Goal: Task Accomplishment & Management: Manage account settings

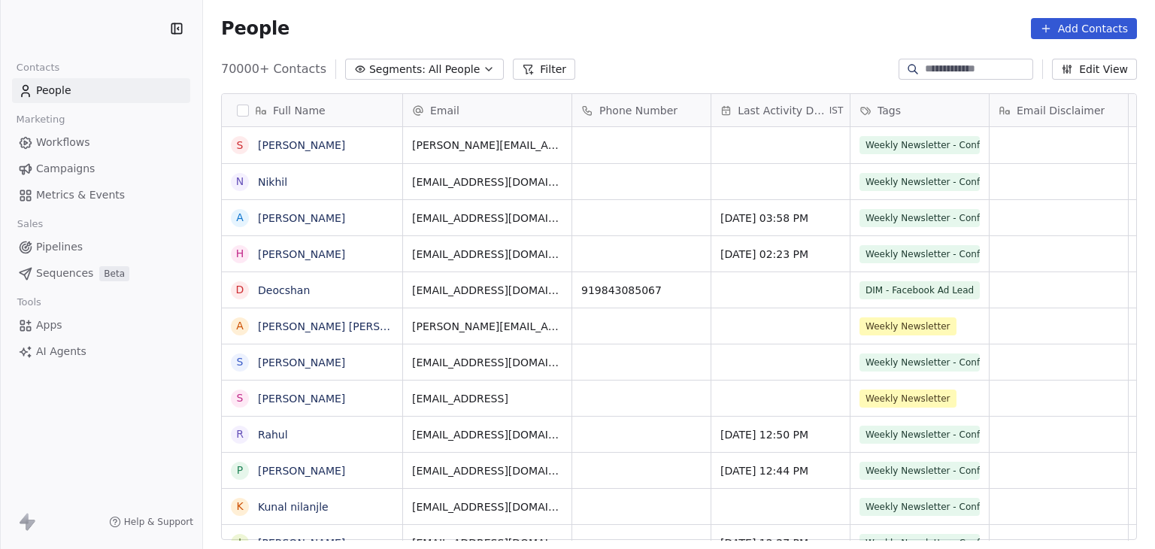
scroll to position [471, 918]
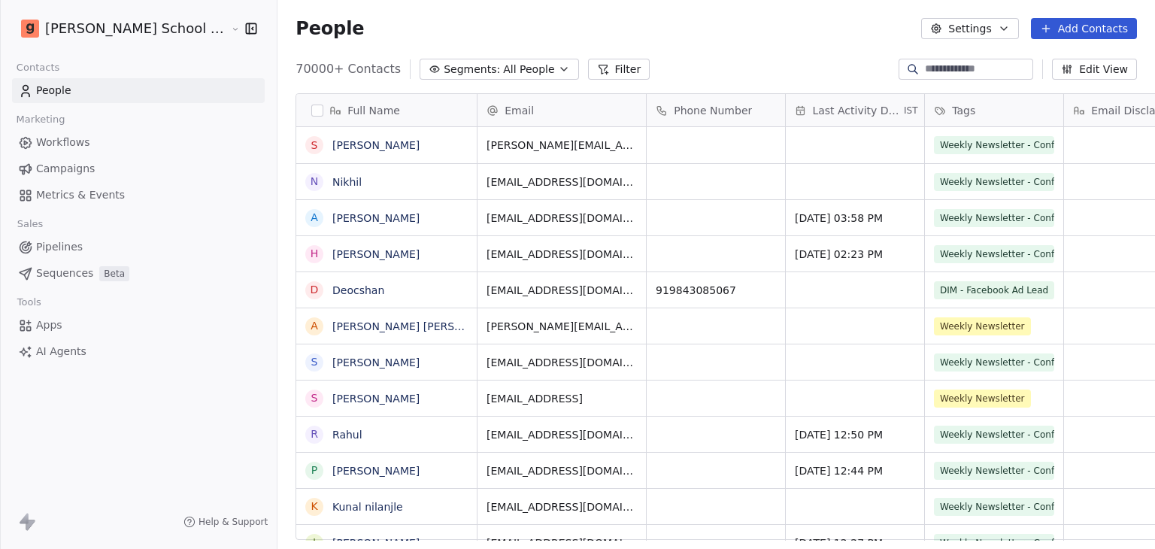
click at [80, 169] on span "Campaigns" at bounding box center [65, 169] width 59 height 16
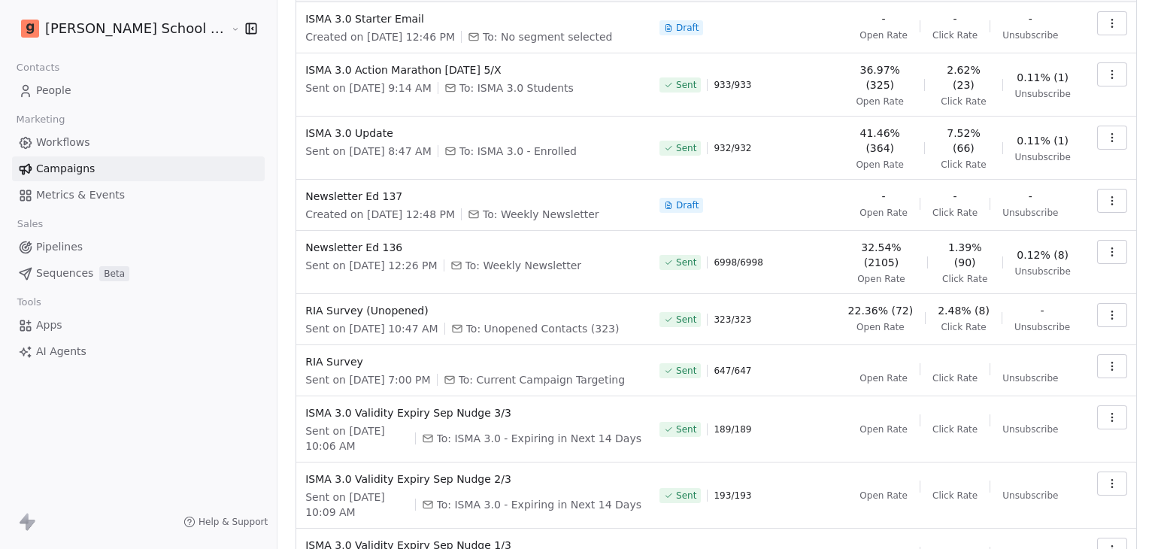
scroll to position [153, 0]
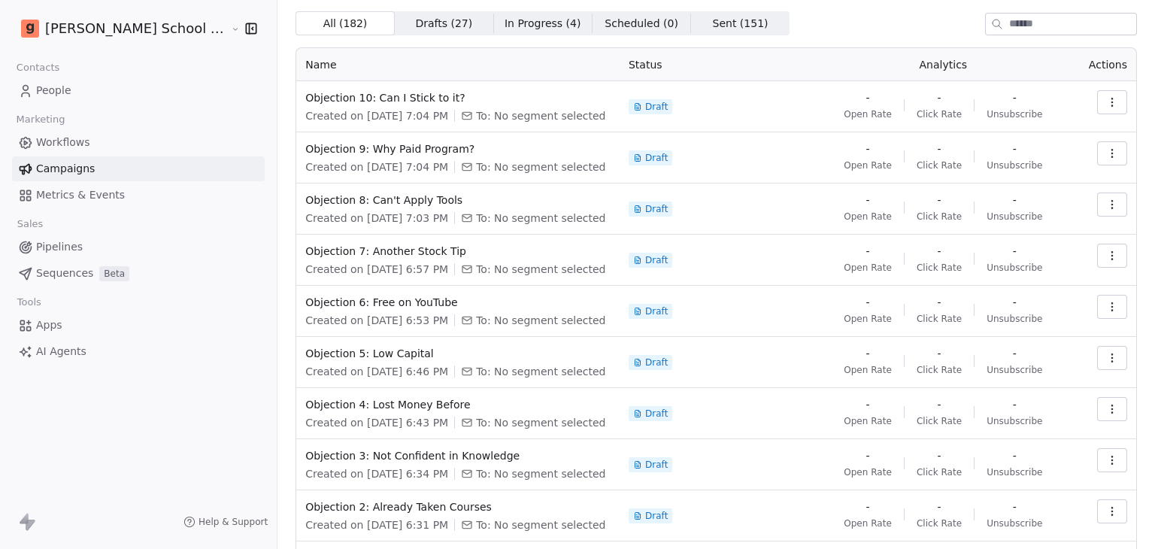
scroll to position [0, 0]
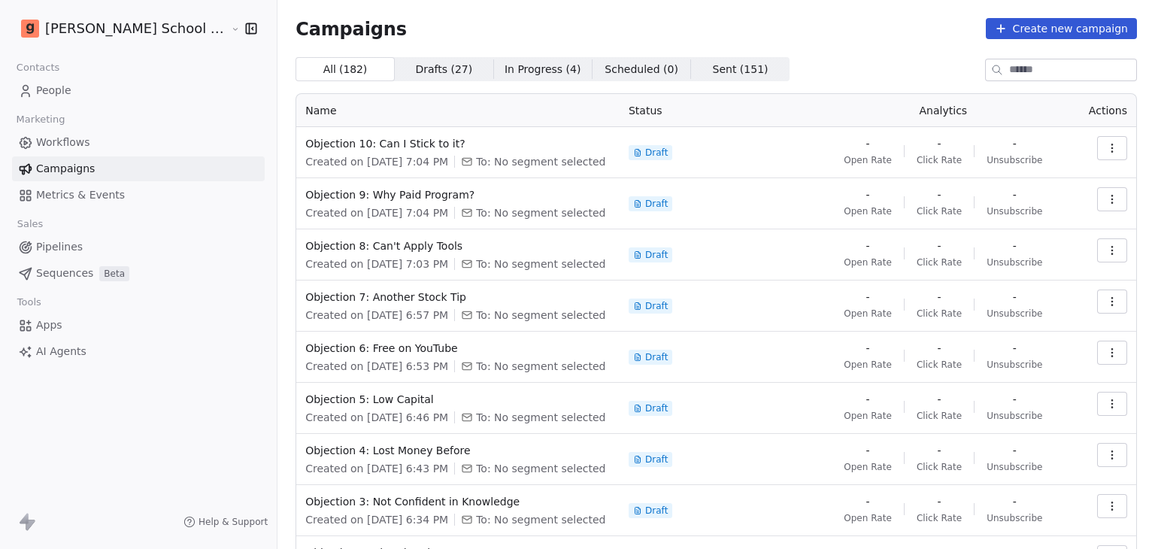
click at [111, 30] on html "[PERSON_NAME] School of Finance LLP Contacts People Marketing Workflows Campaig…" at bounding box center [577, 274] width 1155 height 549
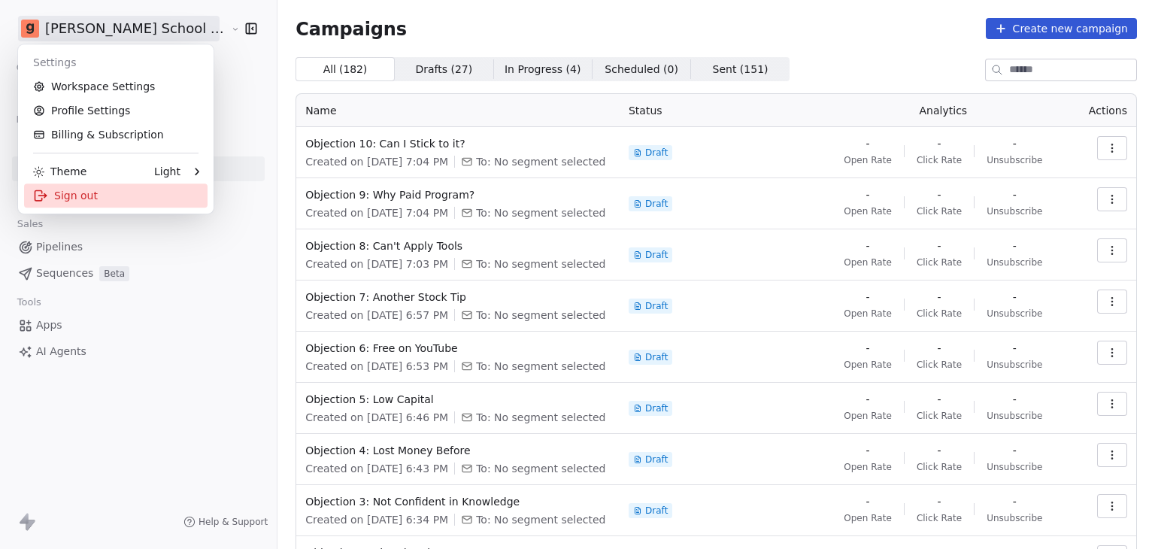
click at [75, 199] on div "Sign out" at bounding box center [116, 196] width 184 height 24
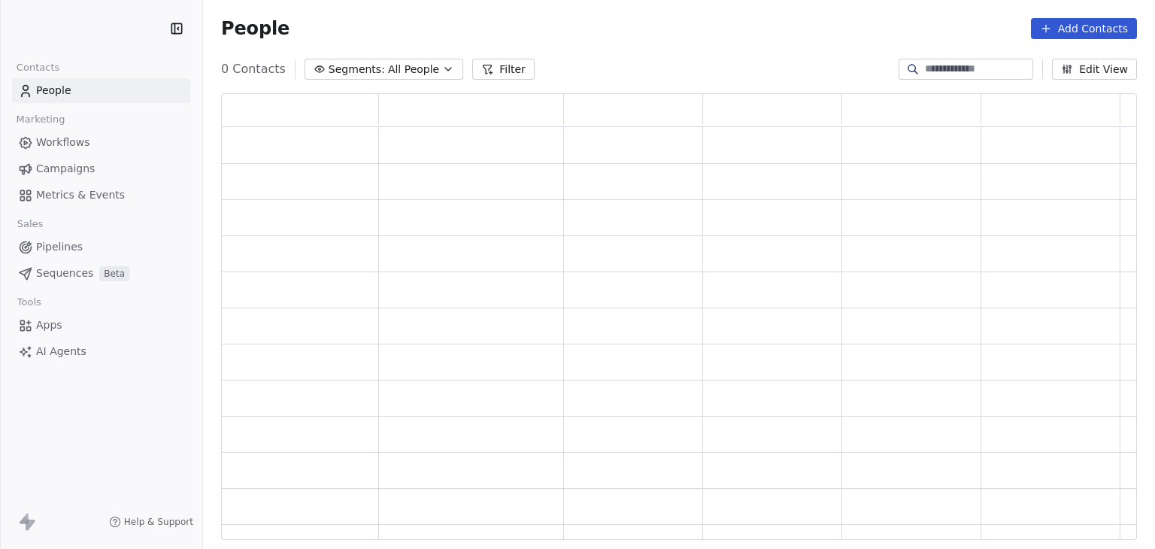
scroll to position [435, 904]
